Goal: Task Accomplishment & Management: Use online tool/utility

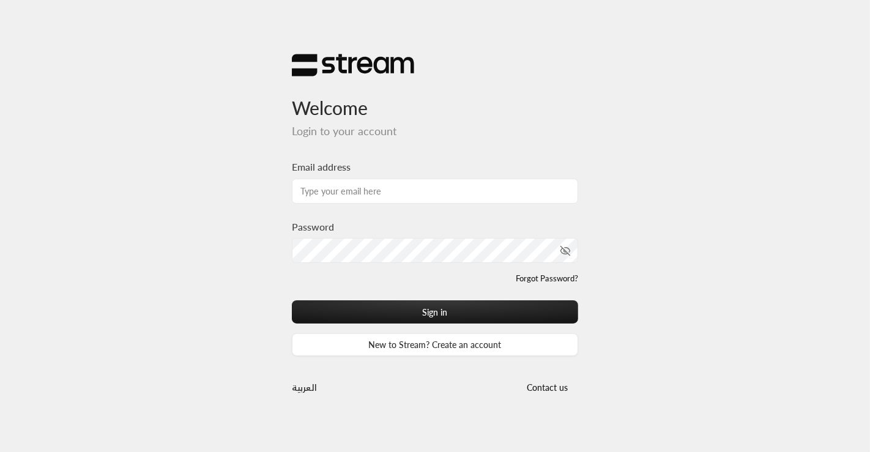
type input "[EMAIL_ADDRESS][DOMAIN_NAME]"
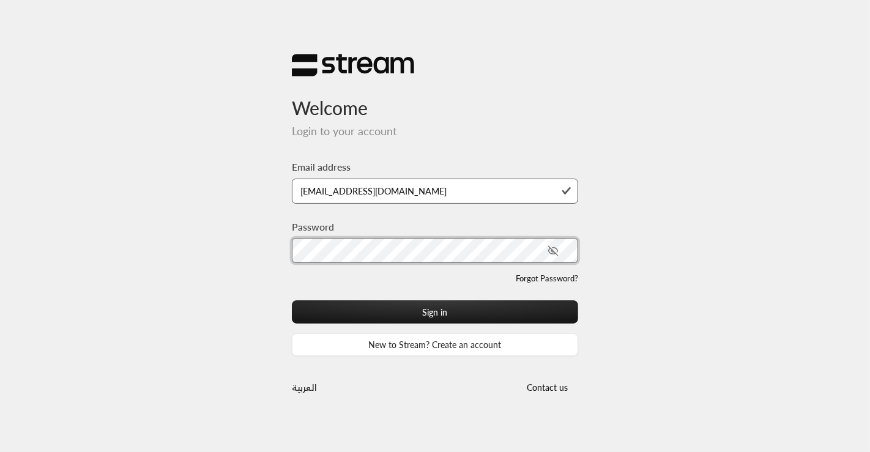
click at [292, 300] on button "Sign in" at bounding box center [435, 311] width 286 height 23
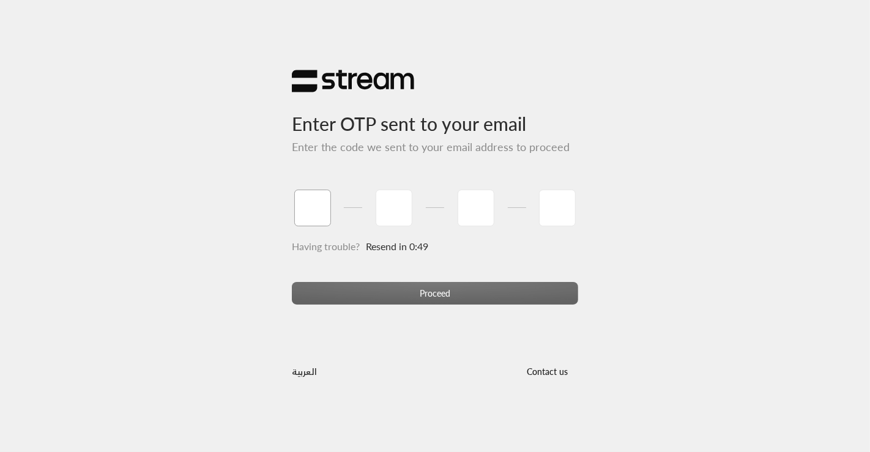
type input "9"
type input "3"
type input "9"
type input "6"
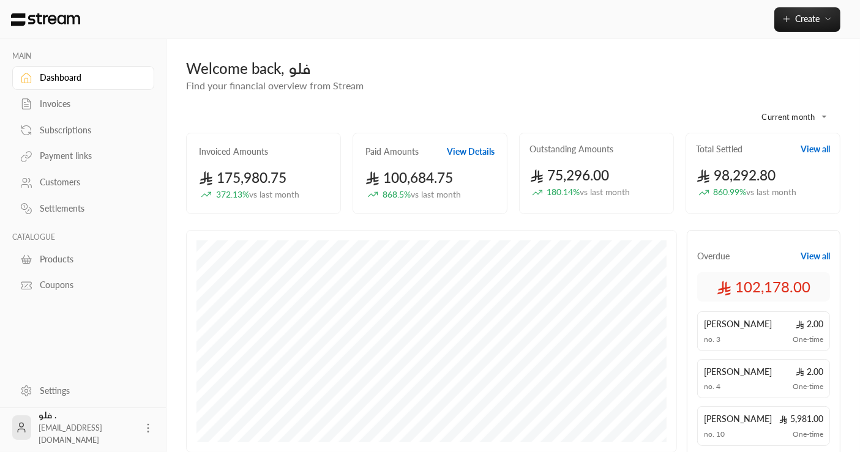
click at [58, 184] on div "Customers" at bounding box center [89, 182] width 99 height 12
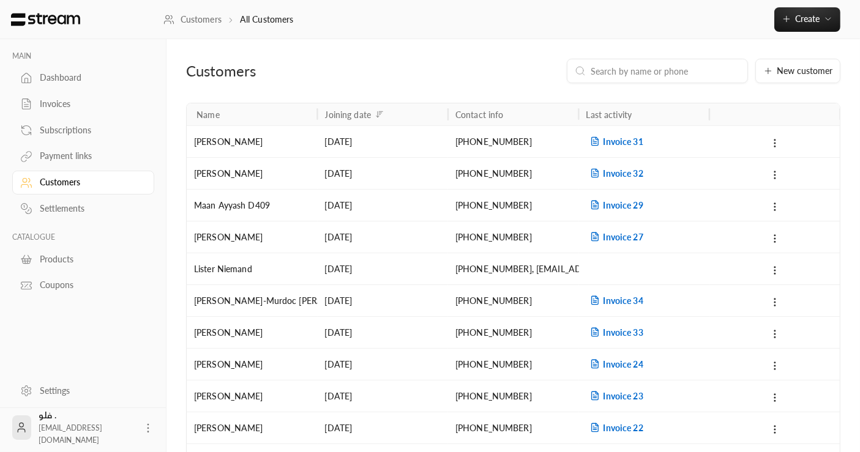
click at [62, 207] on div "Settlements" at bounding box center [89, 209] width 99 height 12
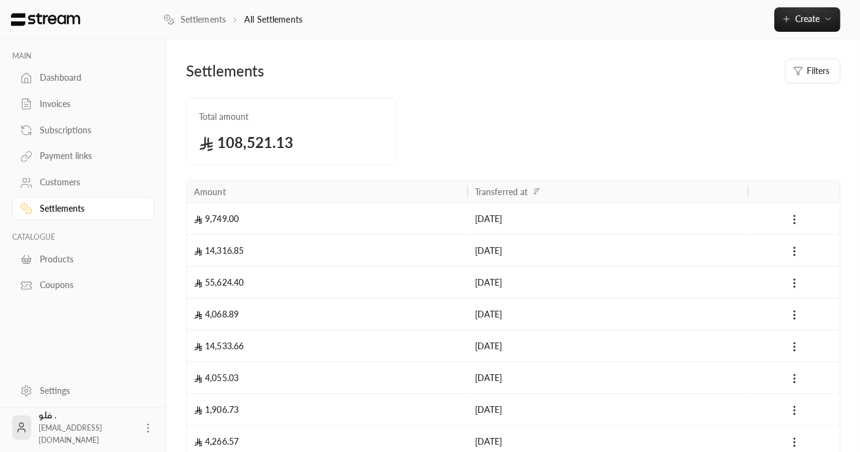
click at [56, 106] on div "Invoices" at bounding box center [89, 104] width 99 height 12
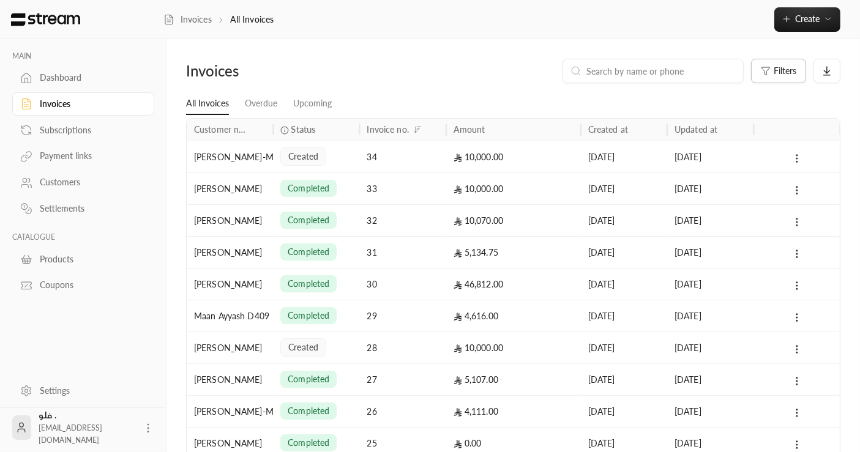
click at [761, 80] on button "Filters" at bounding box center [778, 71] width 55 height 24
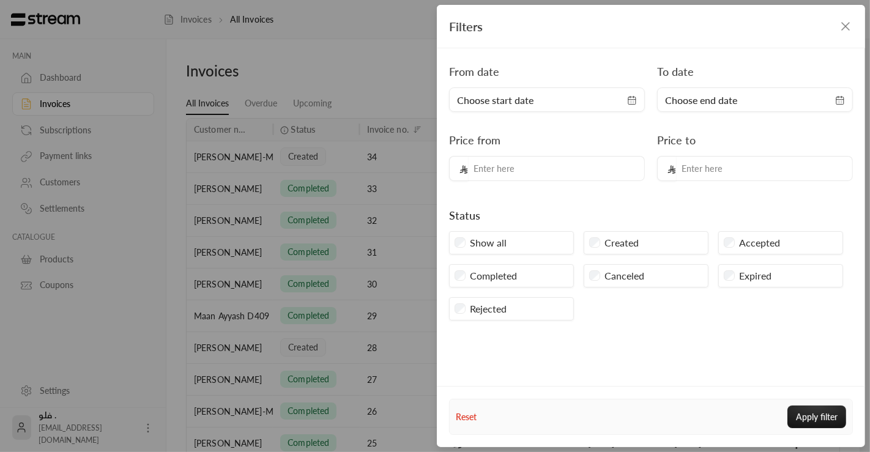
click at [465, 277] on div "Completed" at bounding box center [511, 275] width 125 height 23
click at [810, 417] on button "Apply filter" at bounding box center [816, 417] width 59 height 23
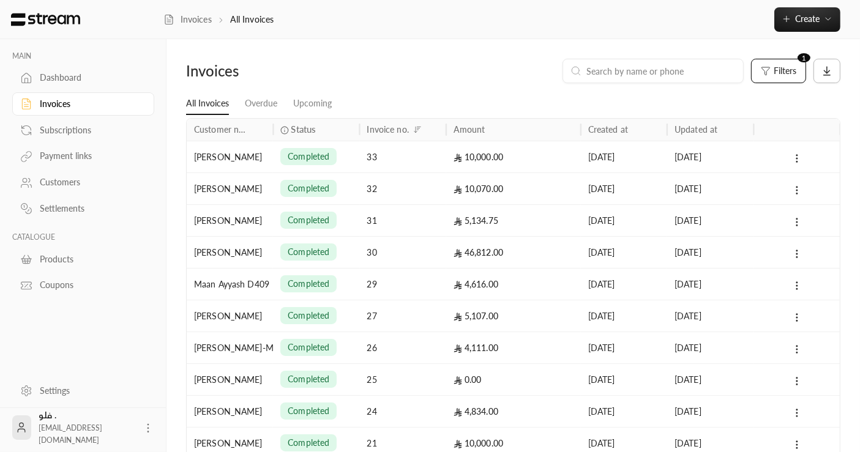
click at [830, 72] on icon at bounding box center [826, 70] width 11 height 11
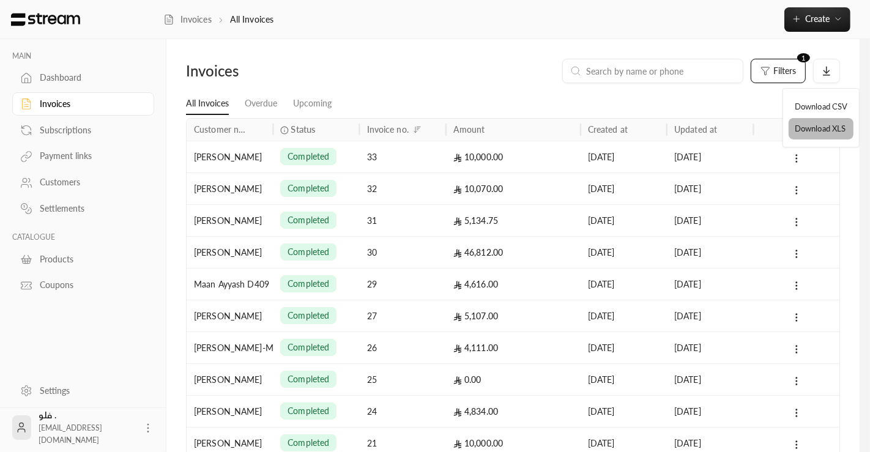
click at [820, 127] on li "Download XLS" at bounding box center [821, 129] width 65 height 22
